Goal: Task Accomplishment & Management: Manage account settings

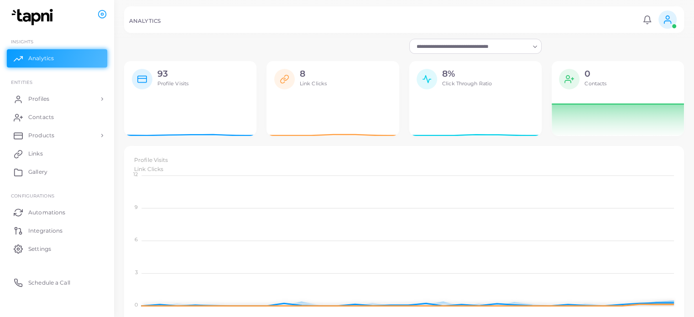
scroll to position [7, 7]
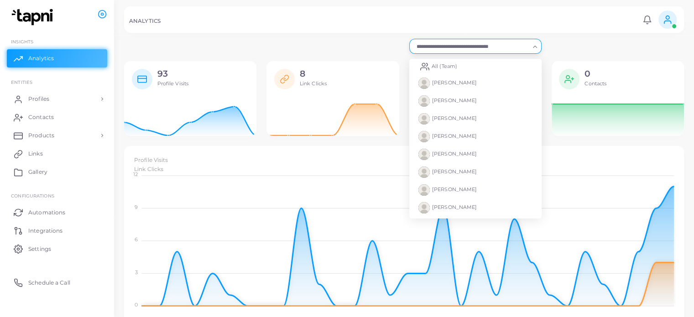
click at [520, 41] on div "Search for option" at bounding box center [471, 46] width 118 height 12
click at [499, 19] on div "ANALYTICS Notifications 0 New Mark All As Read [PERSON_NAME] ([PERSON_NAME][EMA…" at bounding box center [403, 19] width 559 height 26
click at [510, 44] on input "Search for option" at bounding box center [471, 46] width 116 height 10
click at [456, 67] on span "All (Team)" at bounding box center [444, 66] width 26 height 6
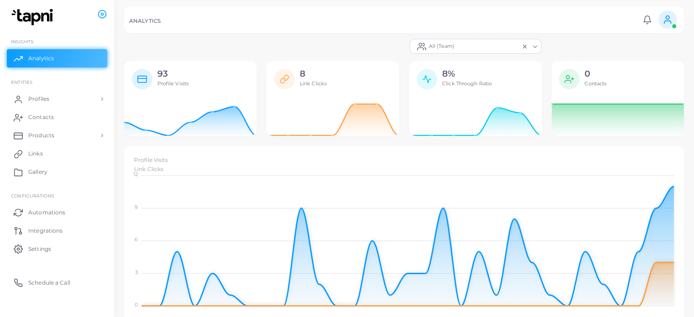
click at [656, 18] on link at bounding box center [666, 19] width 23 height 18
click at [593, 20] on div "ANALYTICS" at bounding box center [384, 22] width 510 height 9
click at [691, 73] on div "All (Team) Loading... 93 Profile Visits 8 Link Clicks 8% Click Through Ratio 0 …" at bounding box center [404, 309] width 580 height 619
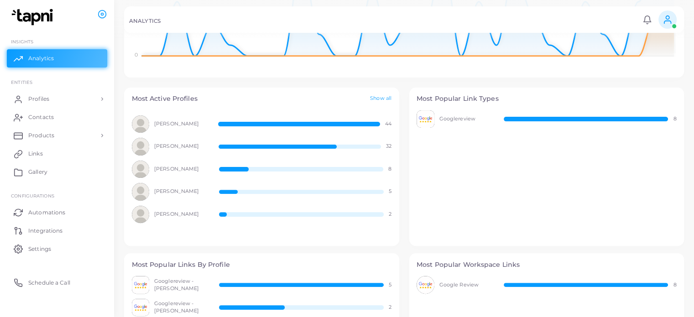
scroll to position [256, 0]
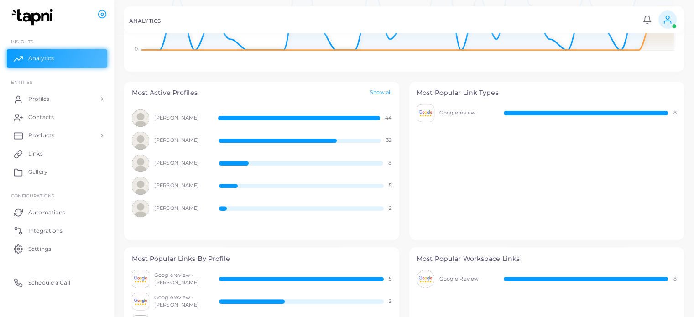
click at [387, 88] on div "Most Active Profiles Show all" at bounding box center [261, 93] width 275 height 23
click at [380, 91] on link "Show all" at bounding box center [380, 93] width 21 height 8
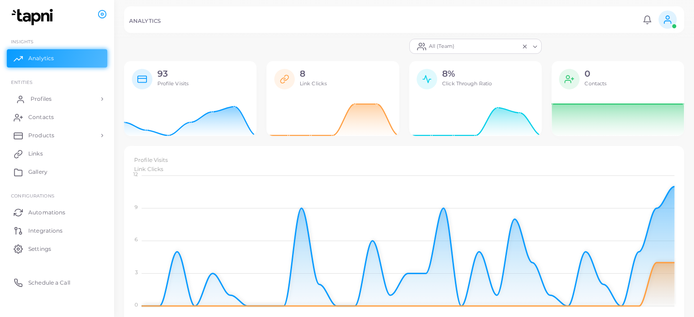
click at [84, 94] on link "Profiles" at bounding box center [57, 99] width 100 height 18
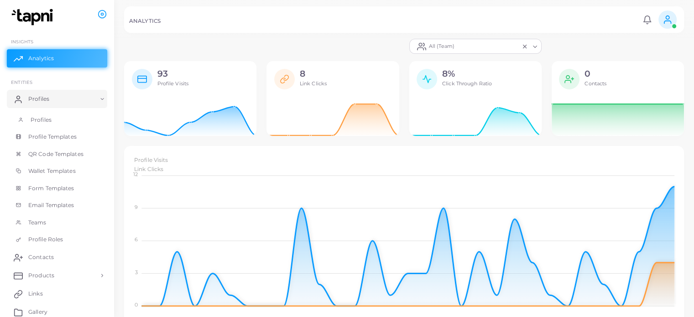
click at [40, 120] on span "Profiles" at bounding box center [41, 120] width 21 height 8
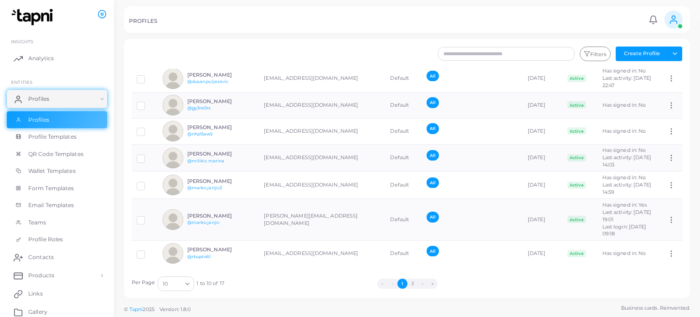
scroll to position [128, 0]
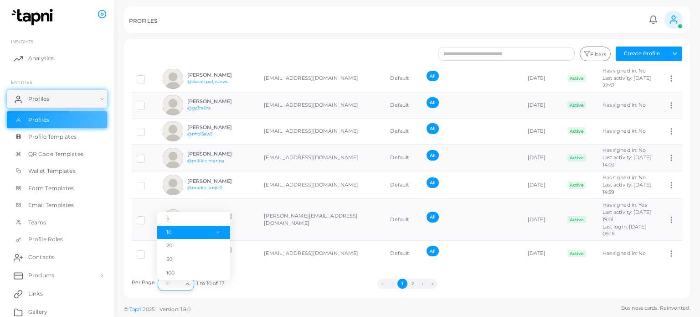
click at [192, 281] on div "Loading..." at bounding box center [188, 283] width 11 height 12
click at [186, 244] on li "20" at bounding box center [193, 246] width 73 height 14
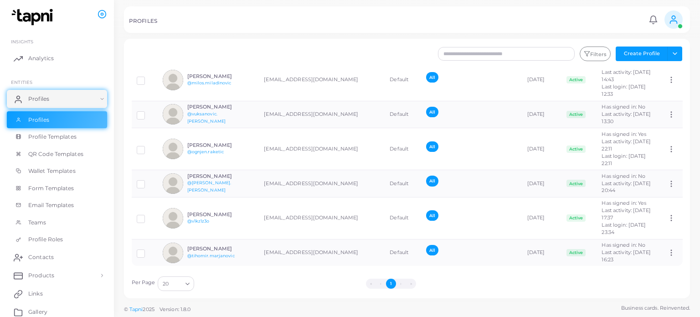
scroll to position [408, 0]
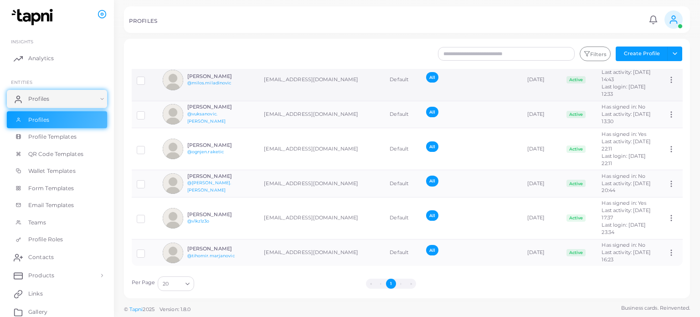
click at [148, 77] on label at bounding box center [148, 77] width 0 height 0
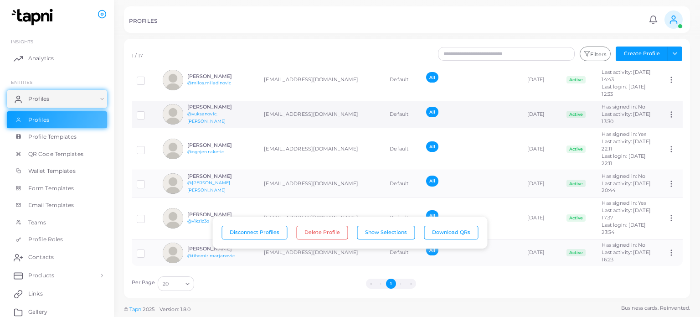
click at [148, 112] on label at bounding box center [148, 112] width 0 height 0
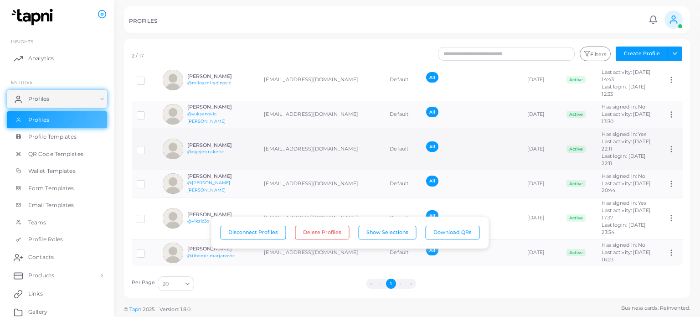
click at [148, 146] on label at bounding box center [148, 146] width 0 height 0
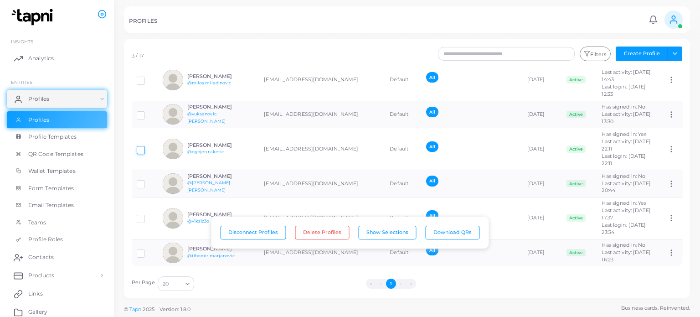
scroll to position [557, 0]
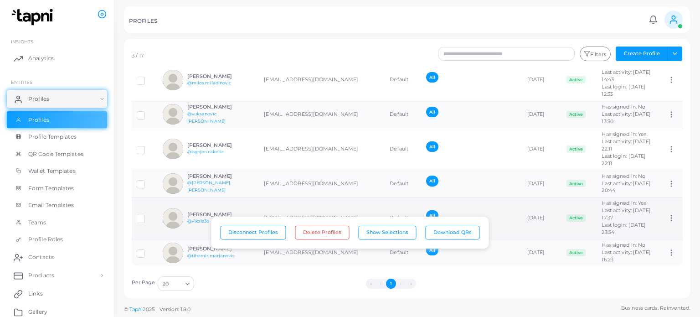
click at [148, 215] on label at bounding box center [148, 215] width 0 height 0
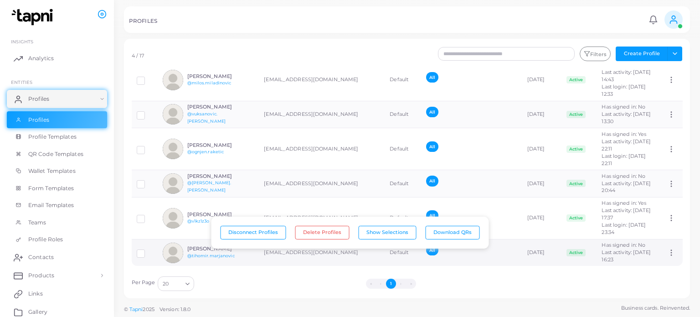
click at [148, 250] on label at bounding box center [148, 250] width 0 height 0
click at [326, 228] on button "Delete Profiles" at bounding box center [322, 233] width 54 height 14
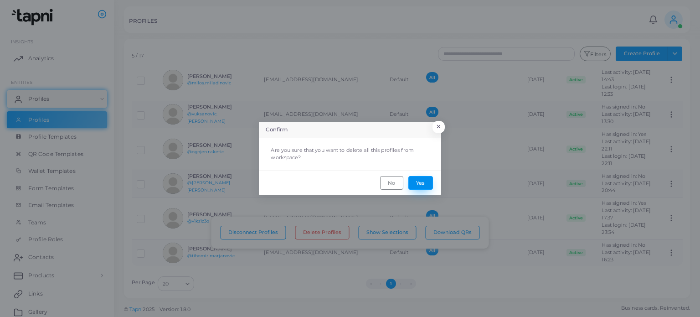
click at [425, 182] on button "Yes" at bounding box center [421, 183] width 25 height 14
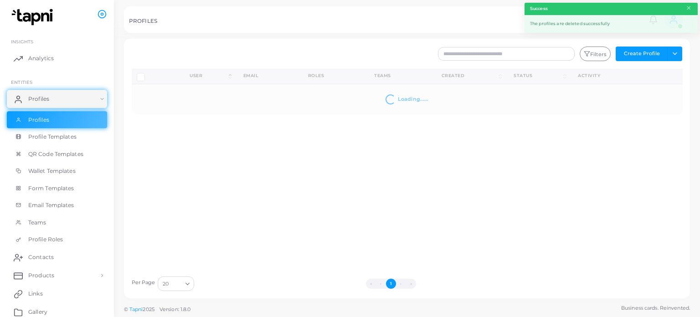
scroll to position [0, 0]
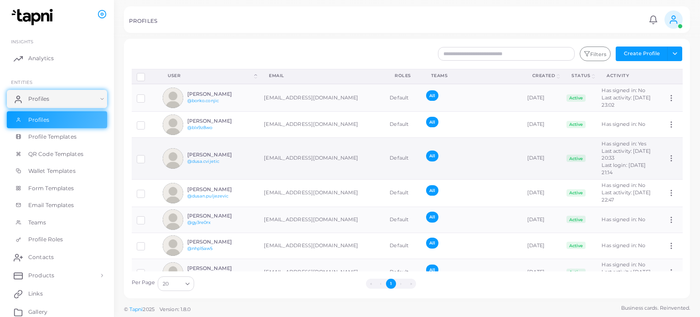
click at [148, 155] on label at bounding box center [148, 155] width 0 height 0
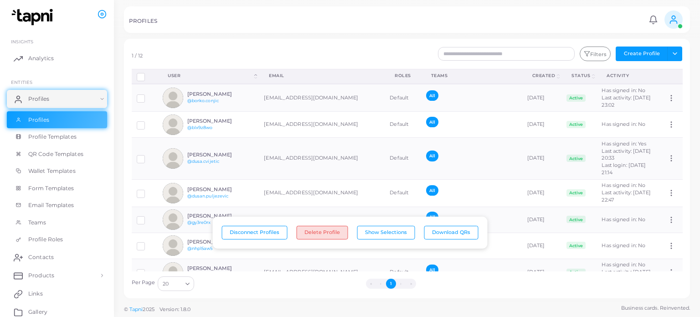
click at [320, 236] on button "Delete Profile" at bounding box center [323, 233] width 52 height 14
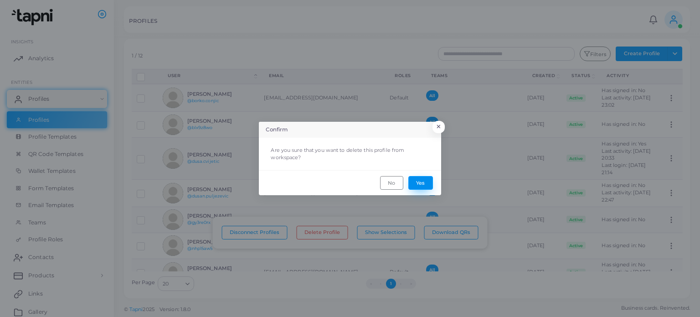
click at [419, 186] on button "Yes" at bounding box center [421, 183] width 25 height 14
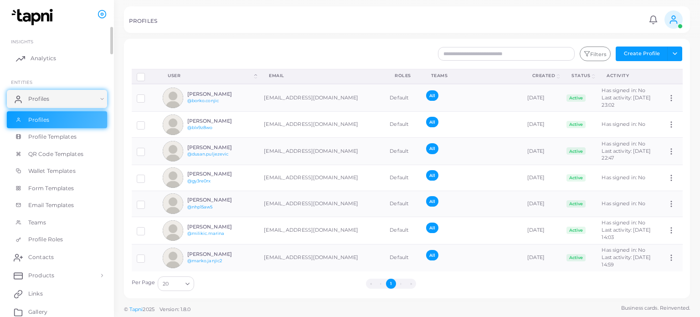
click at [49, 59] on span "Analytics" at bounding box center [44, 58] width 26 height 8
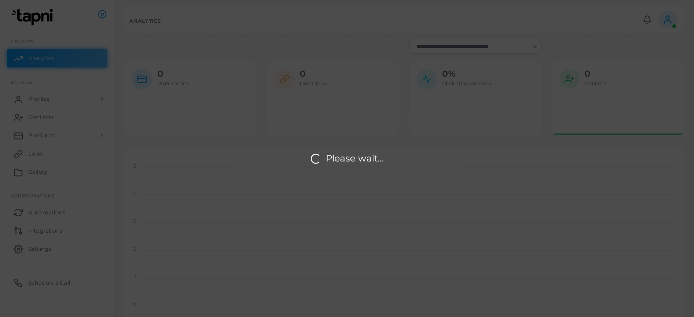
scroll to position [174, 552]
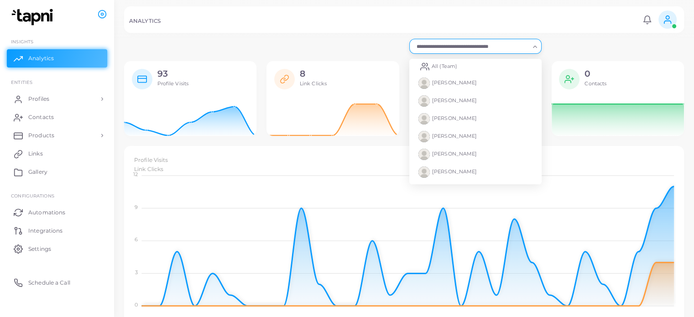
click at [535, 43] on icon "Search for option" at bounding box center [534, 46] width 7 height 7
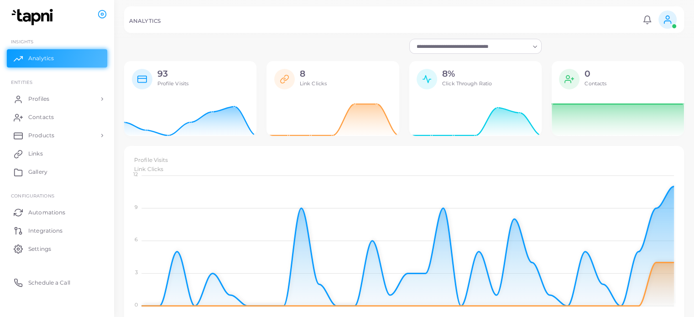
click at [535, 43] on icon "Search for option" at bounding box center [534, 46] width 7 height 7
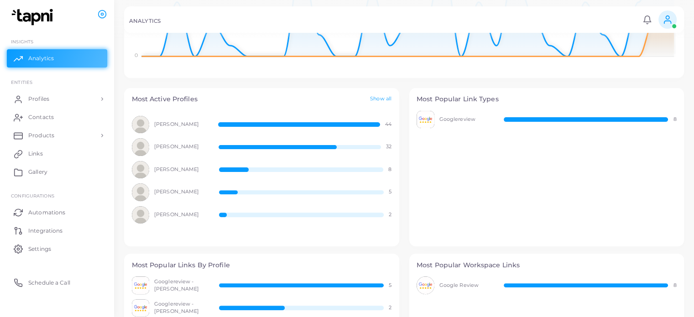
scroll to position [318, 0]
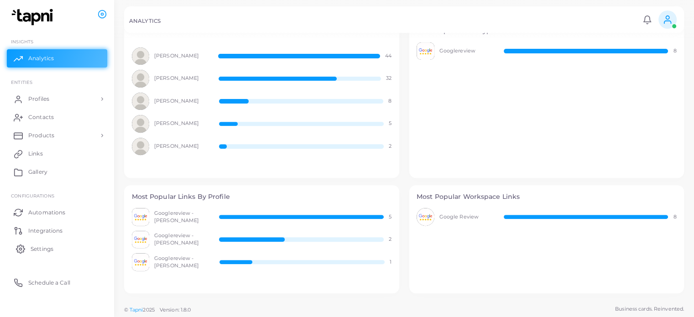
click at [41, 245] on span "Settings" at bounding box center [42, 249] width 23 height 8
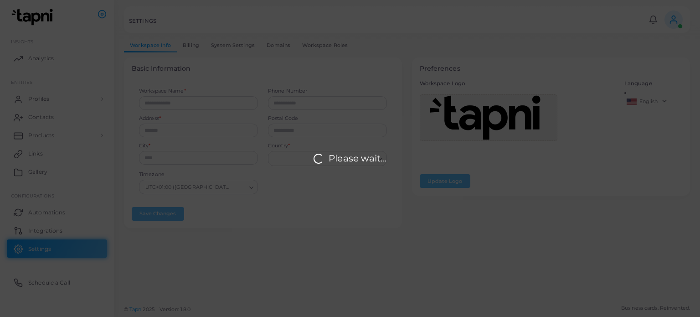
type input "**********"
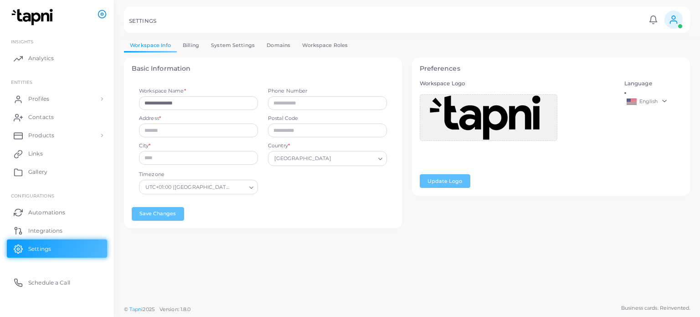
click at [98, 14] on circle at bounding box center [102, 14] width 8 height 8
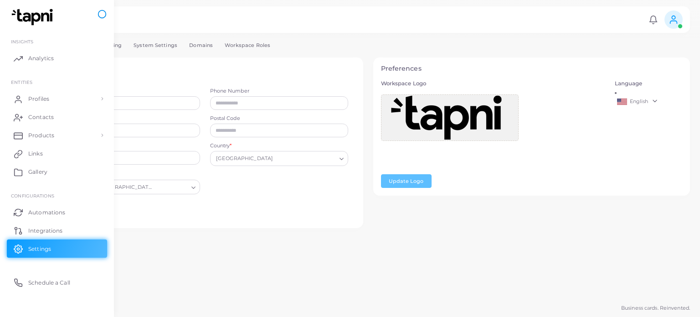
click at [98, 14] on circle at bounding box center [102, 14] width 8 height 8
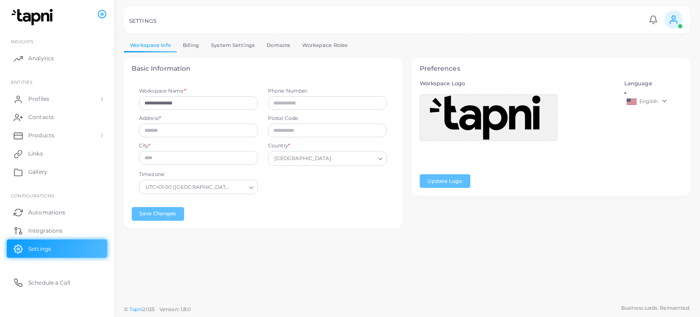
click at [15, 21] on img at bounding box center [33, 17] width 51 height 17
